Goal: Check status: Check status

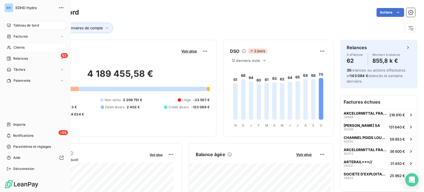
click at [21, 46] on span "Clients" at bounding box center [19, 47] width 11 height 5
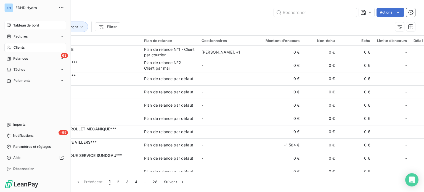
click at [26, 24] on span "Tableau de bord" at bounding box center [26, 25] width 26 height 5
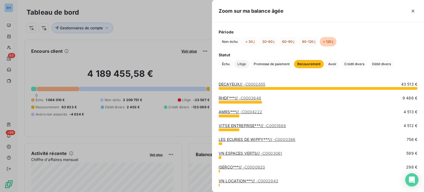
click at [240, 67] on span "Litige" at bounding box center [241, 64] width 15 height 8
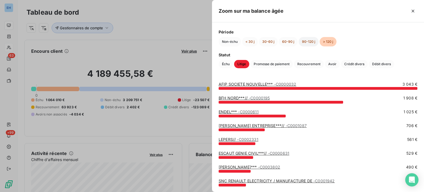
click at [310, 40] on button "90-120 j" at bounding box center [309, 41] width 20 height 9
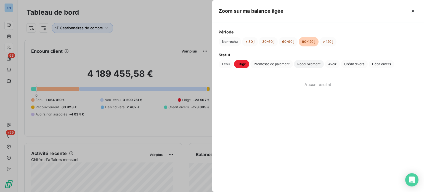
click at [310, 64] on span "Recouvrement" at bounding box center [309, 64] width 30 height 8
click at [356, 63] on span "Crédit divers" at bounding box center [354, 64] width 27 height 8
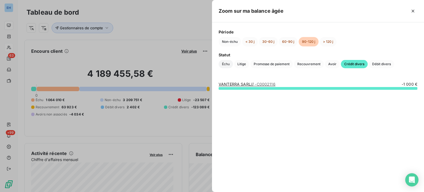
click at [226, 64] on span "Échu" at bounding box center [226, 64] width 14 height 8
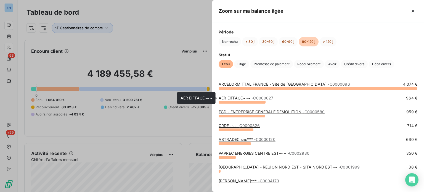
click at [227, 97] on link "AER EIFFAGE~~~ - C0000027" at bounding box center [246, 98] width 55 height 5
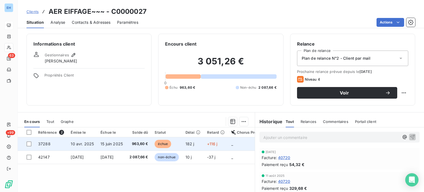
click at [126, 141] on td "15 juin 2025" at bounding box center [111, 143] width 29 height 13
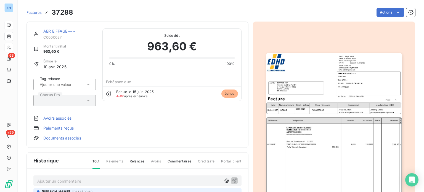
click at [55, 34] on div "AER EIFFAGE~~~" at bounding box center [69, 31] width 52 height 6
click at [50, 31] on link "AER EIFFAGE~~~" at bounding box center [59, 31] width 32 height 5
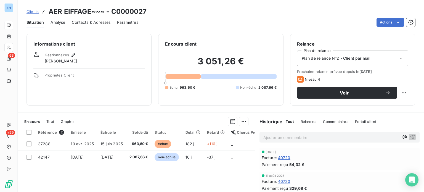
click at [61, 24] on span "Analyse" at bounding box center [58, 23] width 15 height 6
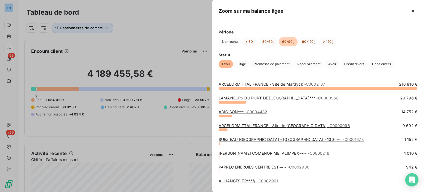
click at [232, 97] on link "LAMANEURS DU [GEOGRAPHIC_DATA]*** - C0000968" at bounding box center [279, 98] width 120 height 5
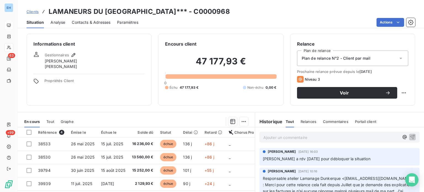
click at [58, 21] on span "Analyse" at bounding box center [58, 23] width 15 height 6
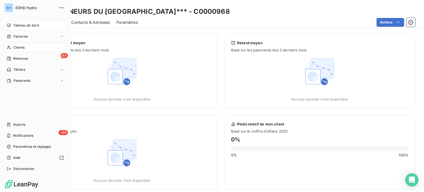
click at [19, 47] on span "Clients" at bounding box center [19, 47] width 11 height 5
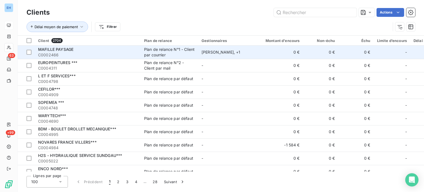
click at [59, 49] on span "MAFILLE PAYSAGE" at bounding box center [55, 49] width 35 height 5
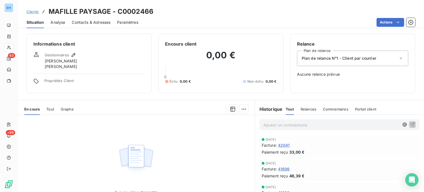
click at [57, 23] on span "Analyse" at bounding box center [58, 23] width 15 height 6
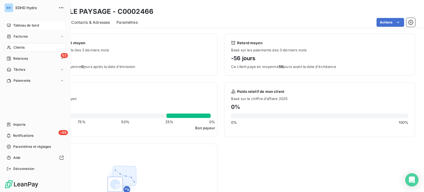
click at [19, 46] on span "Clients" at bounding box center [19, 47] width 11 height 5
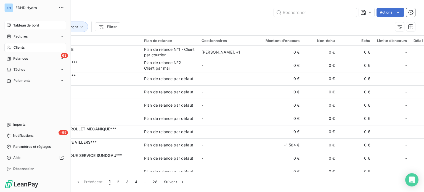
click at [17, 25] on span "Tableau de bord" at bounding box center [26, 25] width 26 height 5
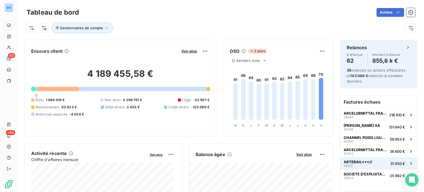
click at [347, 162] on span "ARTERAIL***//" at bounding box center [358, 162] width 28 height 4
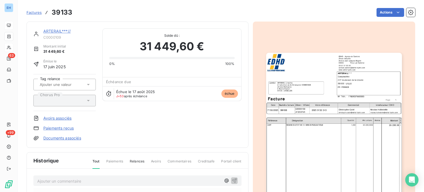
click at [52, 32] on link "ARTERAIL***//" at bounding box center [56, 31] width 27 height 5
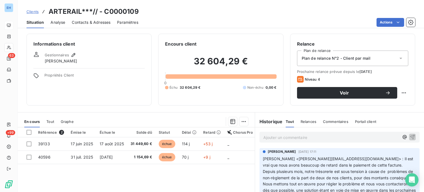
click at [55, 25] on span "Analyse" at bounding box center [58, 23] width 15 height 6
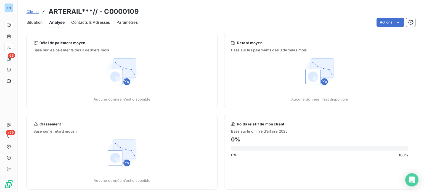
click at [219, 56] on html "EH 63 +99 Clients ARTERAIL***// - C0000109 Situation Analyse Contacts & Adresse…" at bounding box center [212, 96] width 424 height 192
click at [127, 25] on span "Paramètres" at bounding box center [127, 23] width 21 height 6
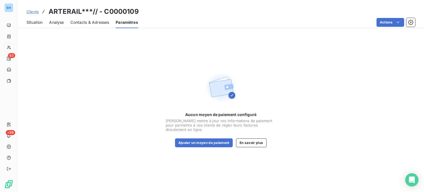
click at [51, 20] on span "Analyse" at bounding box center [56, 23] width 15 height 6
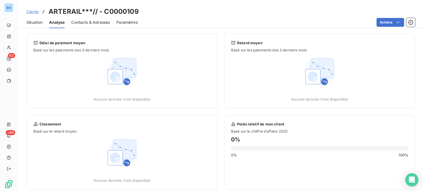
click at [29, 23] on span "Situation" at bounding box center [35, 23] width 16 height 6
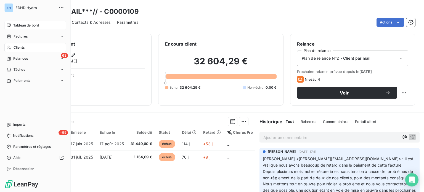
click at [20, 25] on span "Tableau de bord" at bounding box center [26, 25] width 26 height 5
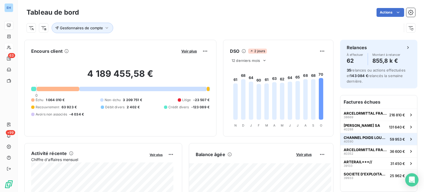
click at [360, 135] on span "CHANNEL POIDS LOURDS CALAIS***" at bounding box center [366, 137] width 44 height 4
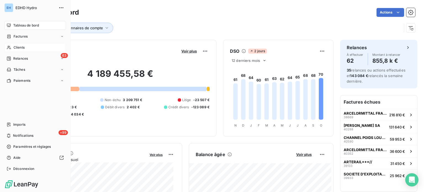
click at [29, 26] on span "Tableau de bord" at bounding box center [26, 25] width 26 height 5
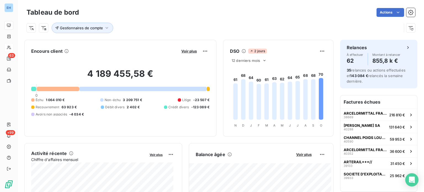
click at [147, 30] on div "Gestionnaires de compte" at bounding box center [214, 28] width 375 height 10
click at [360, 174] on span "SOCIETE D'EXPLOITATION DES PORTS DU DETR" at bounding box center [366, 174] width 44 height 4
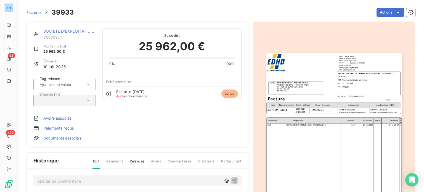
click at [57, 31] on link "SOCIETE D'EXPLOITATION DES PORTS DU DETR" at bounding box center [88, 31] width 91 height 5
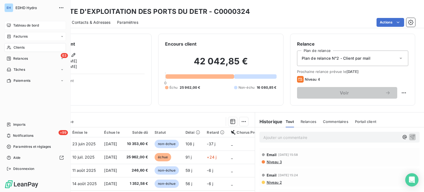
click at [18, 36] on span "Factures" at bounding box center [21, 36] width 14 height 5
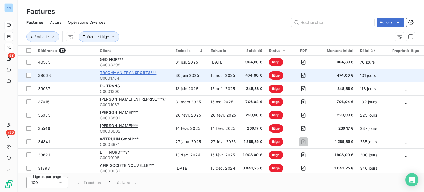
click at [136, 72] on span "TRACHMAN TRANSPORTS***" at bounding box center [128, 72] width 56 height 5
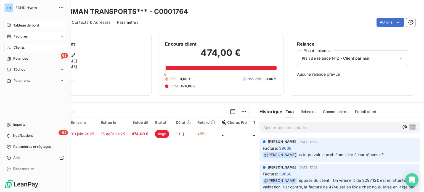
click at [21, 37] on span "Factures" at bounding box center [21, 36] width 14 height 5
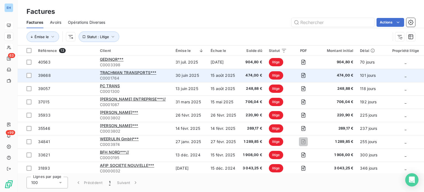
click at [119, 70] on div "TRACHMAN TRANSPORTS***" at bounding box center [134, 73] width 69 height 6
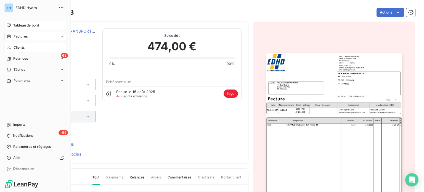
click at [22, 35] on span "Factures" at bounding box center [21, 36] width 14 height 5
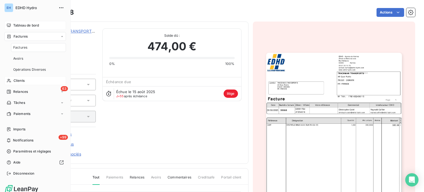
click at [23, 79] on span "Clients" at bounding box center [19, 80] width 11 height 5
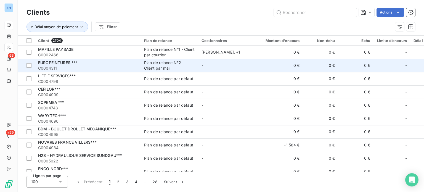
click at [52, 64] on span "EUROPEINTURES ***" at bounding box center [58, 62] width 40 height 5
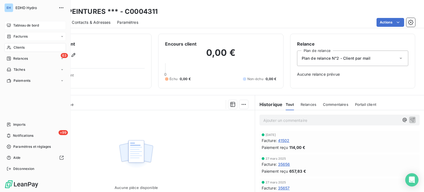
click at [17, 36] on span "Factures" at bounding box center [21, 36] width 14 height 5
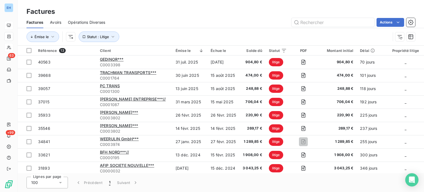
click at [158, 16] on div "Factures" at bounding box center [221, 12] width 407 height 10
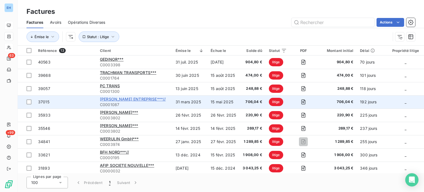
click at [121, 97] on span "[PERSON_NAME] ENTREPRISE***//" at bounding box center [133, 99] width 66 height 5
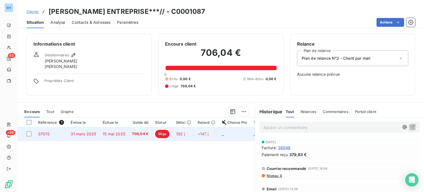
click at [101, 132] on td "15 mai 2025" at bounding box center [113, 133] width 29 height 13
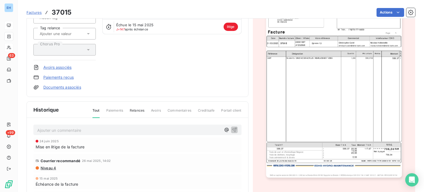
scroll to position [67, 0]
click at [337, 73] on img "button" at bounding box center [334, 82] width 136 height 192
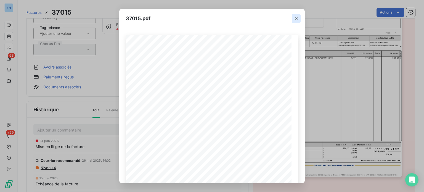
click at [296, 19] on icon "button" at bounding box center [296, 18] width 3 height 3
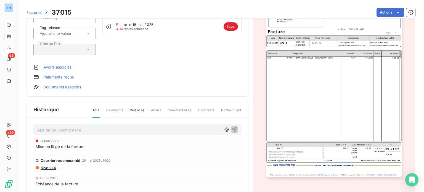
scroll to position [0, 0]
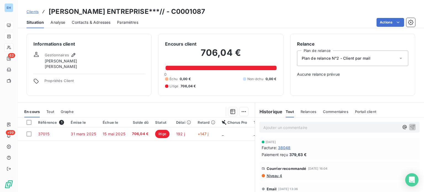
click at [284, 126] on p "Ajouter un commentaire ﻿" at bounding box center [332, 127] width 136 height 7
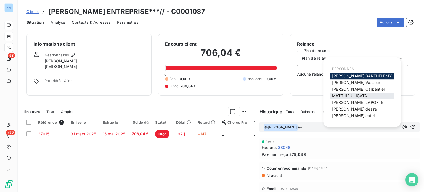
click at [355, 93] on div "[PERSON_NAME]" at bounding box center [362, 96] width 64 height 7
click at [348, 95] on span "[PERSON_NAME]" at bounding box center [349, 95] width 35 height 5
click at [348, 95] on div "Relance Plan de relance Plan de relance N°2 - Client par mail Aucune relance pr…" at bounding box center [352, 65] width 125 height 62
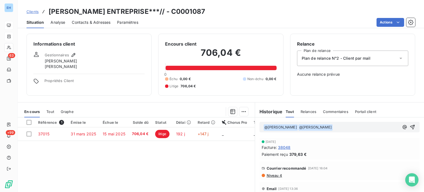
click at [158, 173] on div "Référence 1 Émise le Échue le Solde dû Statut Délai Retard Chorus Pro Tag relan…" at bounding box center [136, 170] width 237 height 106
click at [342, 126] on p "﻿ @ [PERSON_NAME] ﻿ ﻿ @ [PERSON_NAME] ﻿ ﻿" at bounding box center [332, 127] width 136 height 7
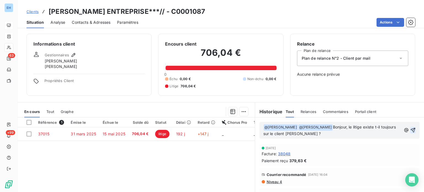
click at [411, 129] on icon "button" at bounding box center [414, 130] width 6 height 6
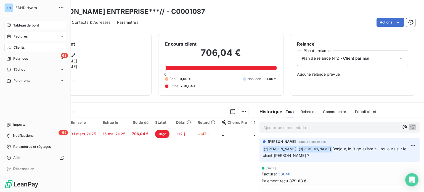
click at [24, 26] on span "Tableau de bord" at bounding box center [26, 25] width 26 height 5
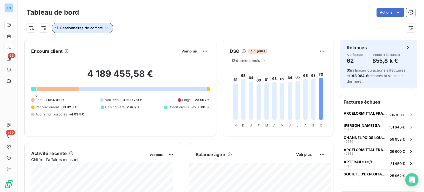
click at [86, 26] on span "Gestionnaires de compte" at bounding box center [81, 28] width 43 height 4
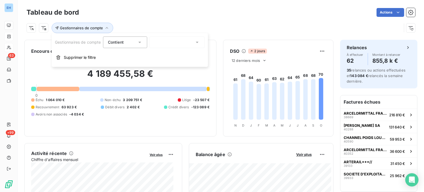
click at [141, 43] on icon at bounding box center [140, 43] width 6 height 6
click at [129, 55] on span "Contient" at bounding box center [122, 55] width 16 height 5
click at [197, 41] on icon at bounding box center [198, 43] width 6 height 6
click at [199, 41] on icon at bounding box center [198, 43] width 6 height 6
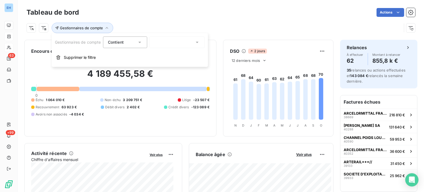
click at [198, 43] on icon at bounding box center [198, 43] width 6 height 6
click at [188, 42] on div at bounding box center [177, 42] width 55 height 12
click at [203, 114] on div "Échu 1 064 010 € Non-échu 3 209 751 € Litige -23 507 € Recouvrement 63 923 € Dé…" at bounding box center [120, 107] width 178 height 19
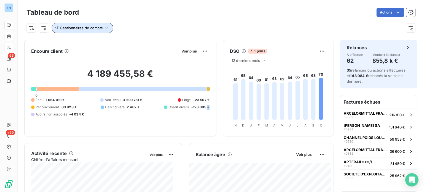
click at [105, 30] on icon "button" at bounding box center [107, 28] width 6 height 6
click at [107, 30] on icon "button" at bounding box center [107, 28] width 6 height 6
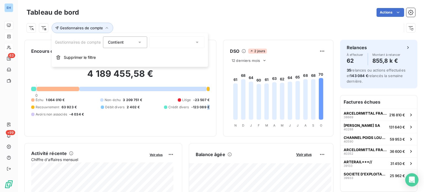
click at [198, 42] on icon at bounding box center [197, 42] width 3 height 1
click at [198, 43] on icon at bounding box center [198, 43] width 6 height 6
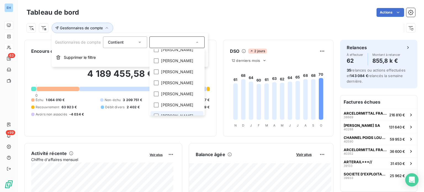
scroll to position [28, 0]
click at [157, 96] on div at bounding box center [156, 93] width 5 height 5
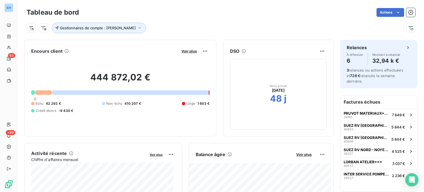
click at [274, 136] on div "DSO Mois actuel [DATE] 48 j" at bounding box center [278, 88] width 111 height 97
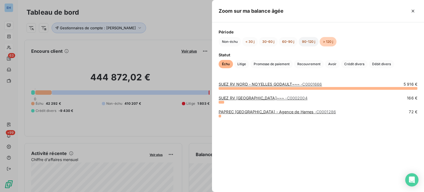
click at [305, 42] on button "90-120 j" at bounding box center [309, 41] width 20 height 9
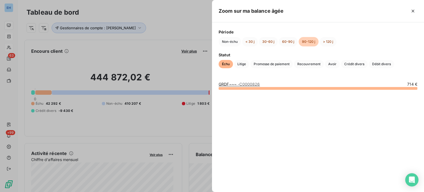
click at [246, 83] on span "- C0000826" at bounding box center [249, 84] width 22 height 5
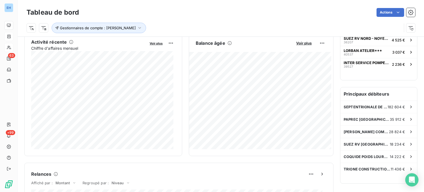
scroll to position [112, 0]
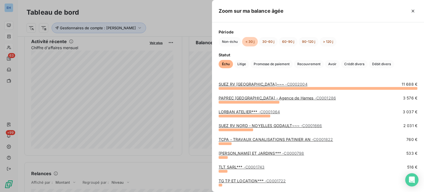
click at [233, 113] on link "LORBAN ATELIER*** - C0001064" at bounding box center [249, 111] width 61 height 5
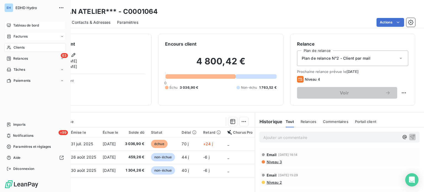
click at [28, 25] on span "Tableau de bord" at bounding box center [26, 25] width 26 height 5
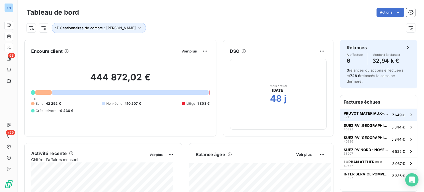
click at [361, 111] on span "PRUVOT MATERIAUX***//" at bounding box center [367, 113] width 46 height 4
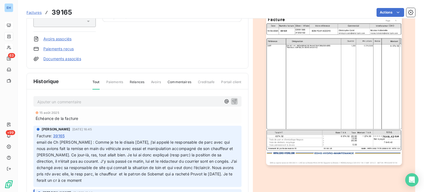
scroll to position [97, 0]
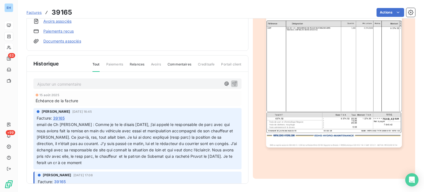
click at [56, 82] on p "Ajouter un commentaire ﻿" at bounding box center [129, 84] width 184 height 7
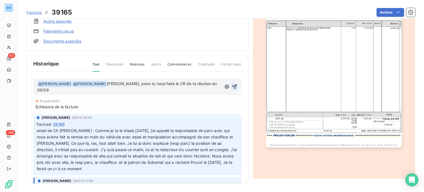
click at [232, 86] on icon "button" at bounding box center [234, 87] width 5 height 5
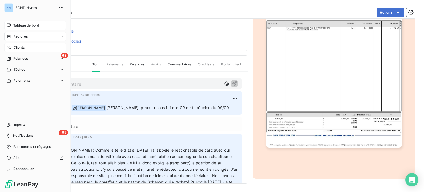
click at [22, 27] on span "Tableau de bord" at bounding box center [26, 25] width 26 height 5
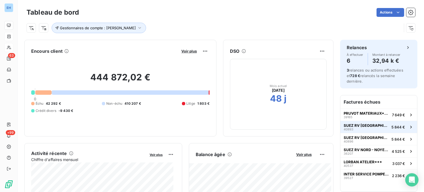
click at [360, 123] on div "SUEZ RV [GEOGRAPHIC_DATA]~~~ 40893" at bounding box center [367, 127] width 46 height 8
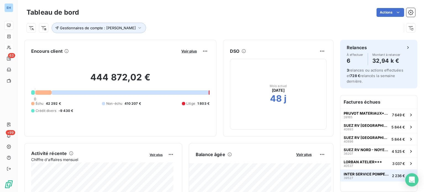
click at [356, 172] on span "INTER SERVICE POMPE***//" at bounding box center [367, 174] width 46 height 4
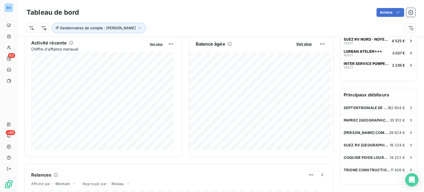
scroll to position [109, 0]
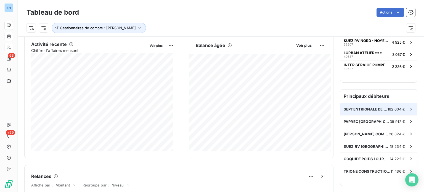
click at [368, 107] on span "SEPTENTRIONALE DE CONSTRUCTION" at bounding box center [366, 109] width 44 height 4
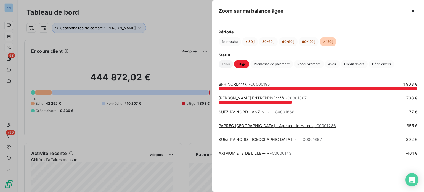
click at [222, 63] on span "Échu" at bounding box center [226, 64] width 14 height 8
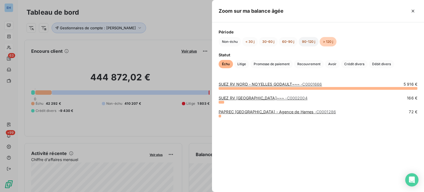
click at [309, 40] on button "90-120 j" at bounding box center [309, 41] width 20 height 9
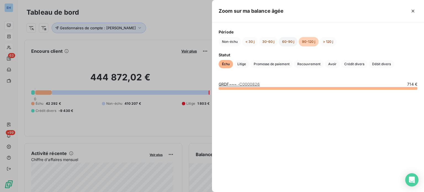
click at [287, 40] on button "60-90 j" at bounding box center [288, 41] width 19 height 9
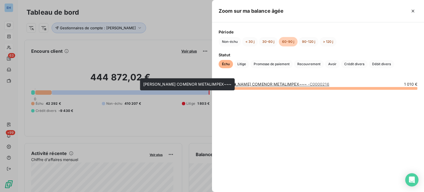
click at [244, 83] on link "[PERSON_NAME] COMENOR METALIMPEX~~~ - C0000216" at bounding box center [274, 84] width 111 height 5
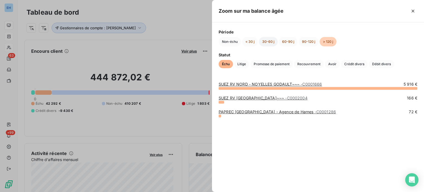
click at [264, 40] on button "30-60 j" at bounding box center [268, 41] width 19 height 9
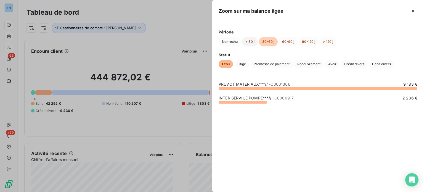
click at [250, 42] on button "< 30 j" at bounding box center [250, 41] width 16 height 9
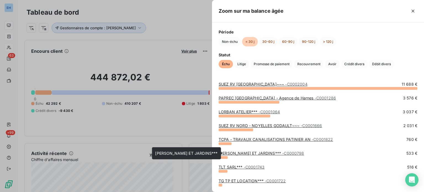
click at [241, 152] on link "[PERSON_NAME] ET JARDINS*** - C0000798" at bounding box center [262, 153] width 86 height 5
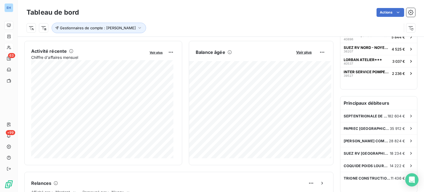
scroll to position [103, 0]
